Goal: Task Accomplishment & Management: Use online tool/utility

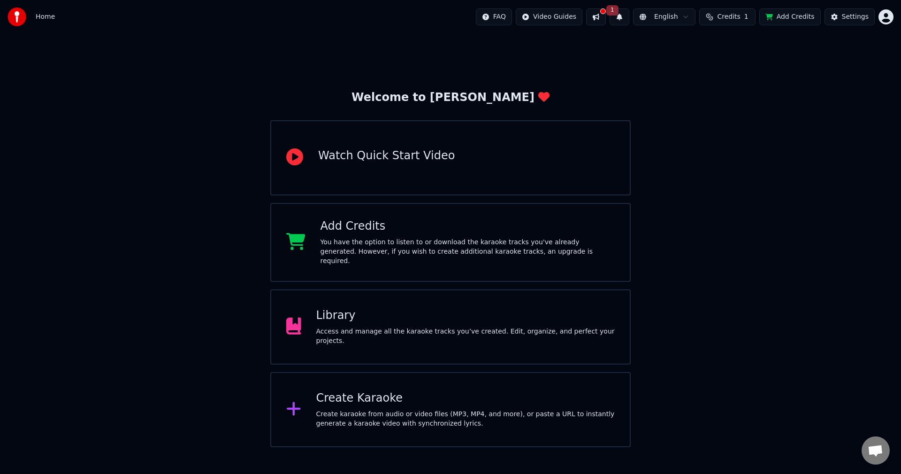
click at [349, 396] on div "Create Karaoke" at bounding box center [465, 398] width 299 height 15
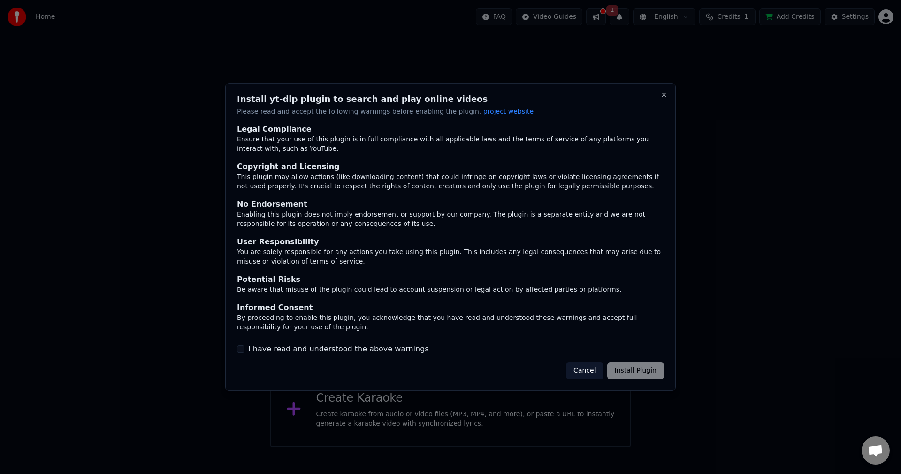
click at [636, 369] on div "Cancel Install Plugin" at bounding box center [615, 370] width 98 height 17
click at [239, 351] on button "I have read and understood the above warnings" at bounding box center [241, 349] width 8 height 8
click at [649, 371] on button "Install Plugin" at bounding box center [635, 370] width 57 height 17
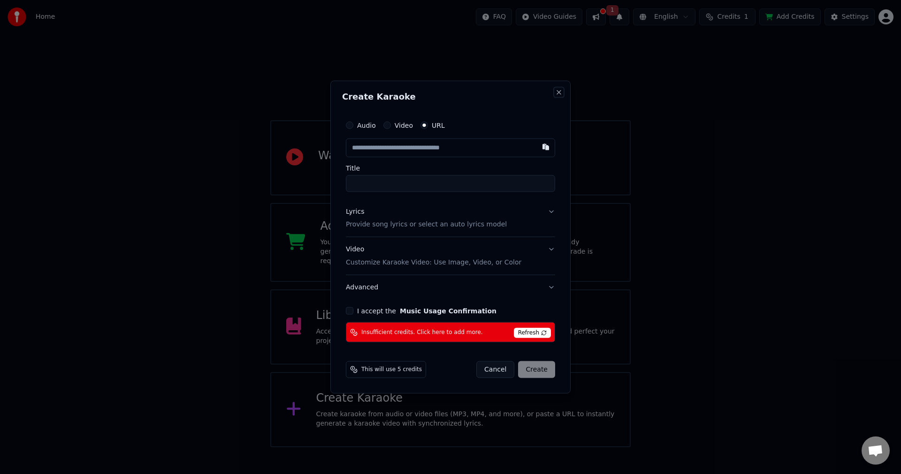
click at [561, 90] on button "Close" at bounding box center [559, 92] width 8 height 8
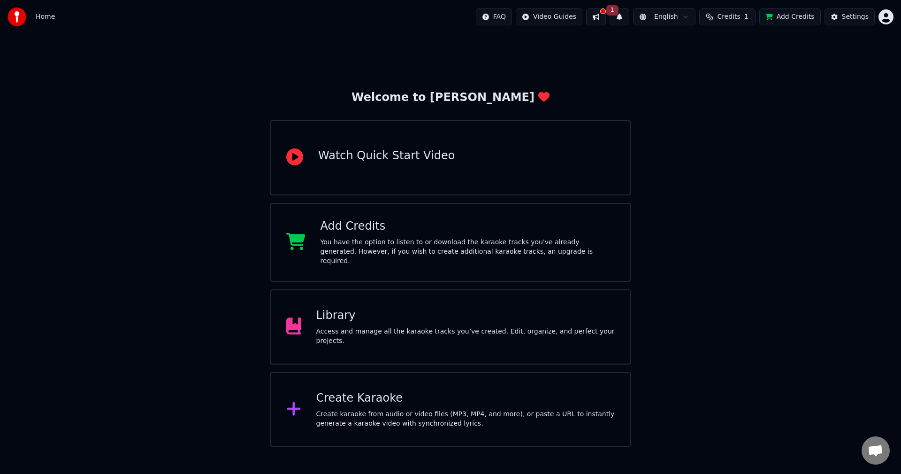
click at [606, 13] on button at bounding box center [596, 16] width 20 height 17
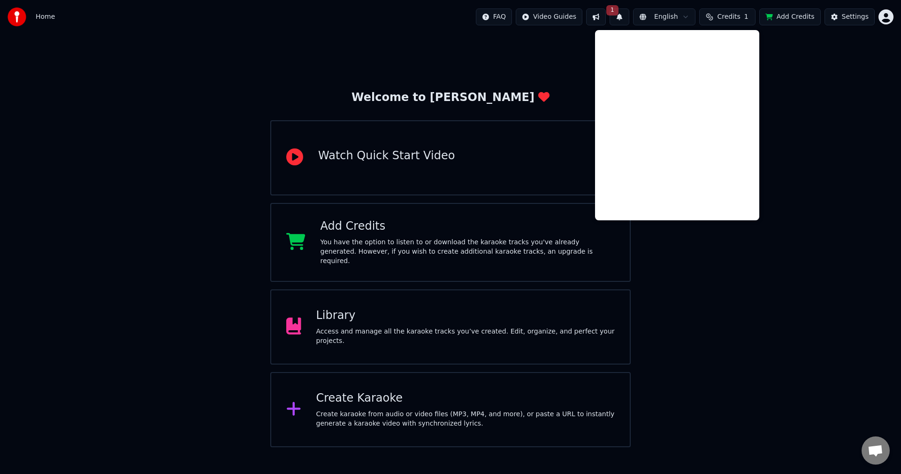
click at [809, 78] on div "Welcome to Youka Watch Quick Start Video Add Credits You have the option to lis…" at bounding box center [450, 240] width 901 height 413
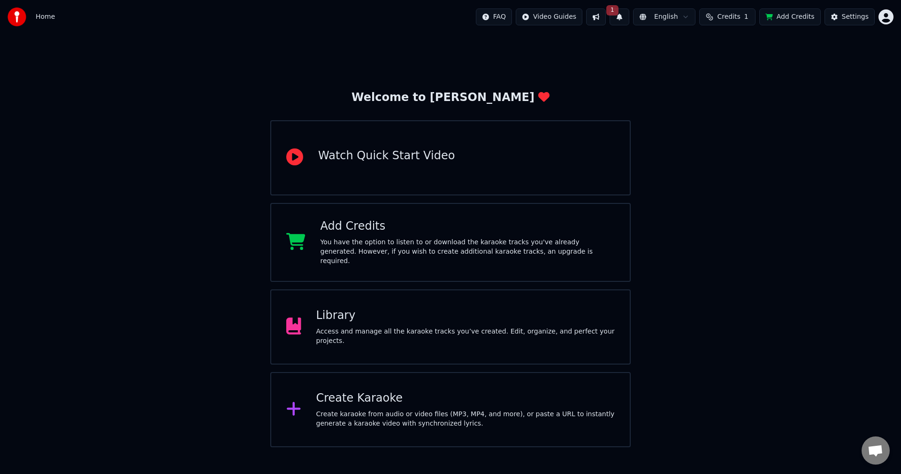
click at [619, 8] on span "1" at bounding box center [613, 10] width 12 height 10
click at [698, 48] on button "Update" at bounding box center [695, 46] width 40 height 17
click at [731, 158] on div "Welcome to Youka Watch Quick Start Video Add Credits You have the option to lis…" at bounding box center [450, 240] width 901 height 413
click at [883, 15] on html "Home FAQ Video Guides English Credits 1 Add Credits Settings Welcome to Youka W…" at bounding box center [450, 223] width 901 height 447
click at [761, 111] on html "Home FAQ Video Guides English Credits 1 Add Credits Settings Welcome to Youka W…" at bounding box center [450, 223] width 901 height 447
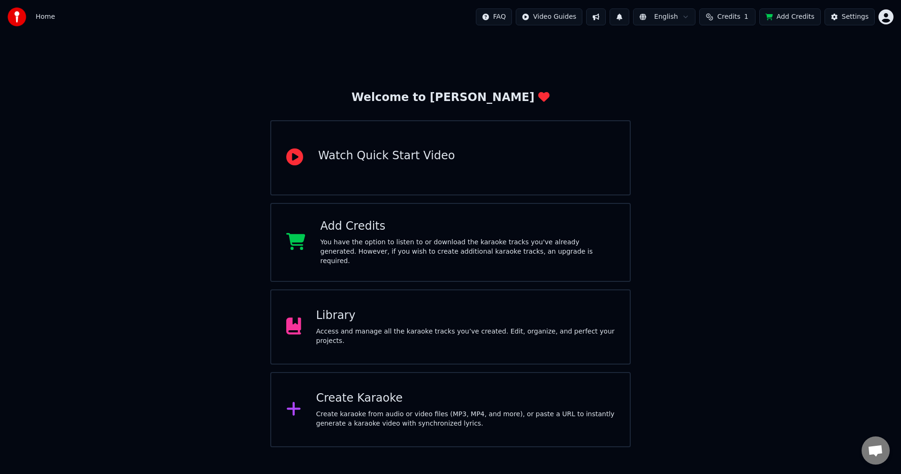
click at [801, 17] on button "Add Credits" at bounding box center [790, 16] width 61 height 17
